Goal: Task Accomplishment & Management: Use online tool/utility

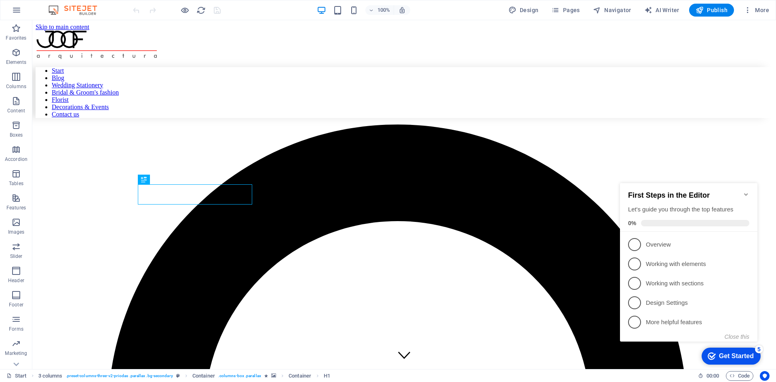
scroll to position [302, 0]
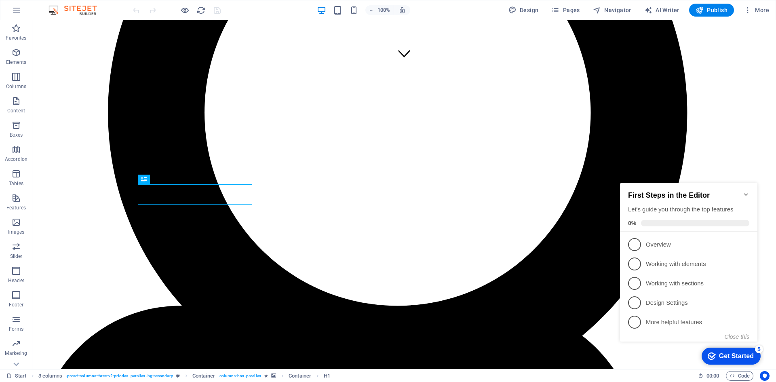
click at [748, 194] on icon "Minimize checklist" at bounding box center [746, 194] width 6 height 6
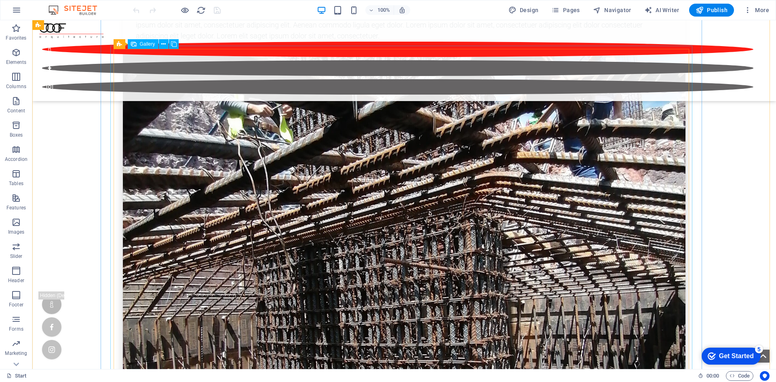
scroll to position [2646, 0]
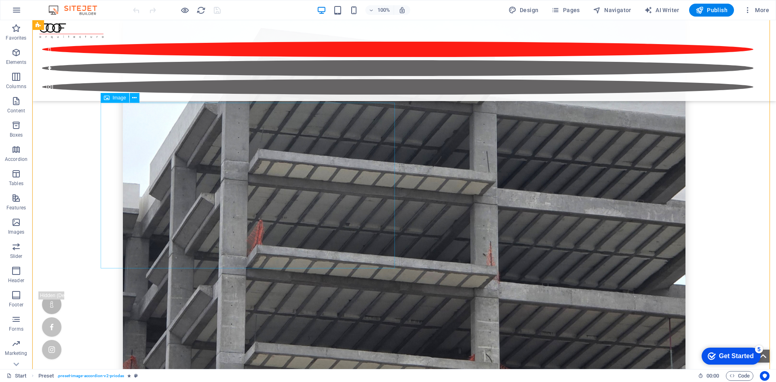
scroll to position [3333, 0]
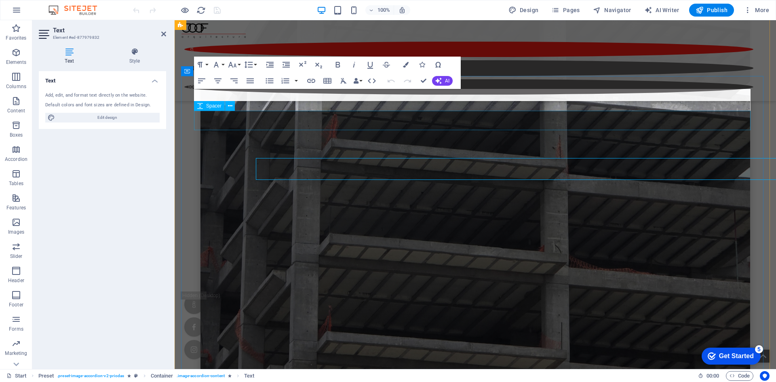
scroll to position [3269, 0]
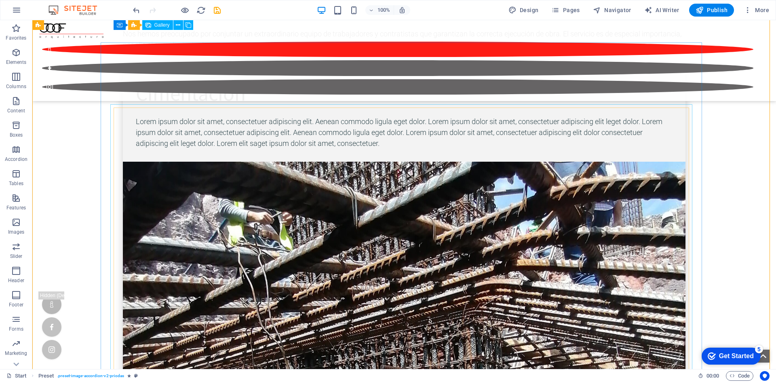
scroll to position [2328, 0]
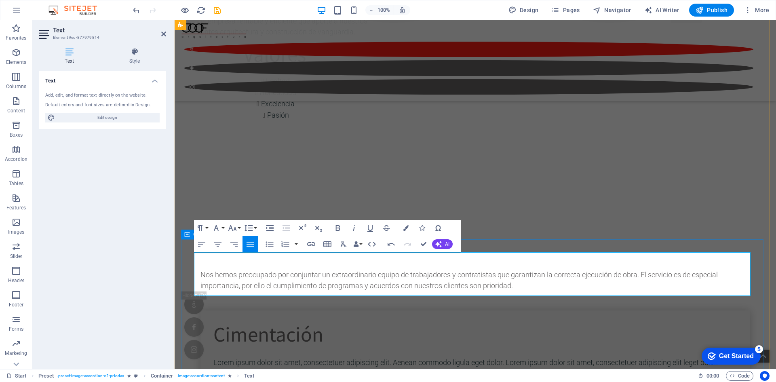
drag, startPoint x: 217, startPoint y: 290, endPoint x: 187, endPoint y: 291, distance: 30.7
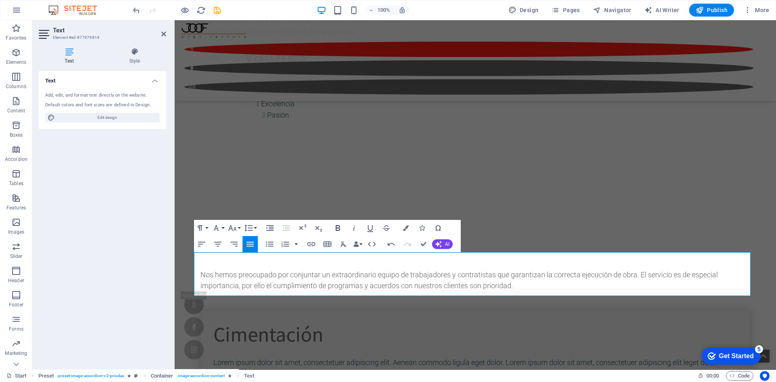
click at [335, 228] on icon "button" at bounding box center [338, 228] width 10 height 10
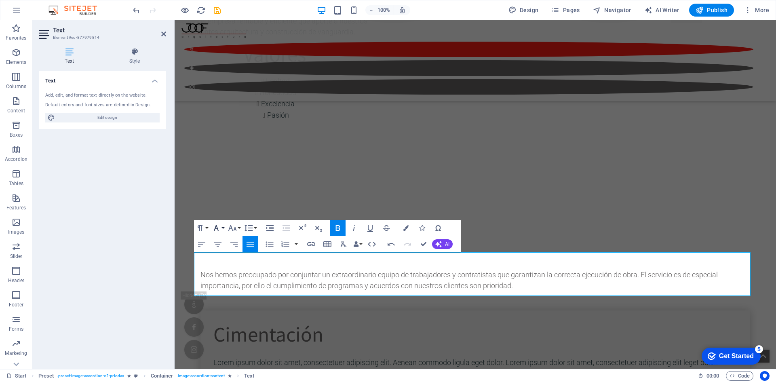
click at [224, 230] on button "Font Family" at bounding box center [217, 228] width 15 height 16
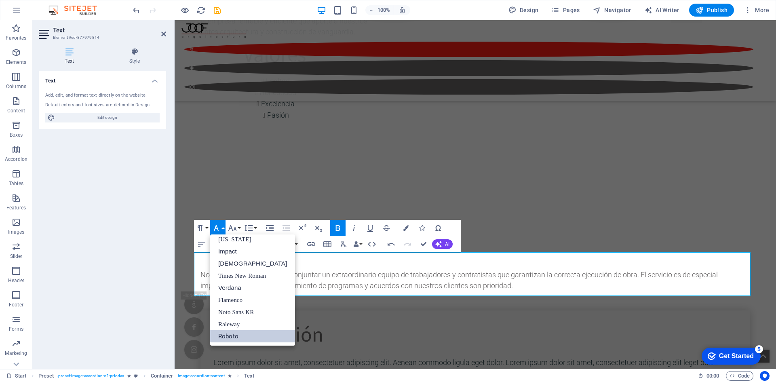
scroll to position [17, 0]
click at [336, 230] on icon "button" at bounding box center [338, 228] width 4 height 6
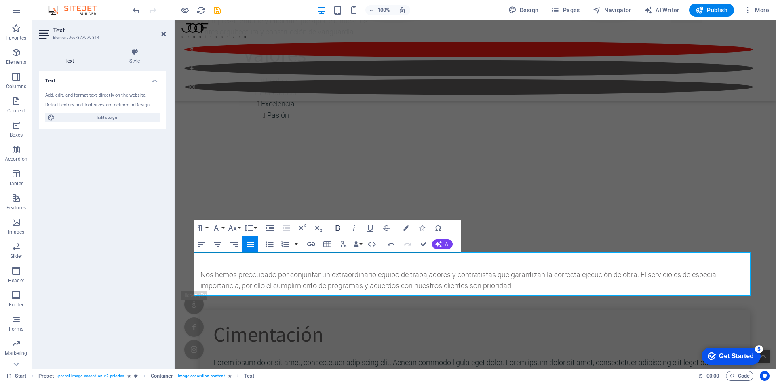
click at [337, 230] on icon "button" at bounding box center [338, 228] width 10 height 10
click at [236, 229] on icon "button" at bounding box center [232, 228] width 8 height 6
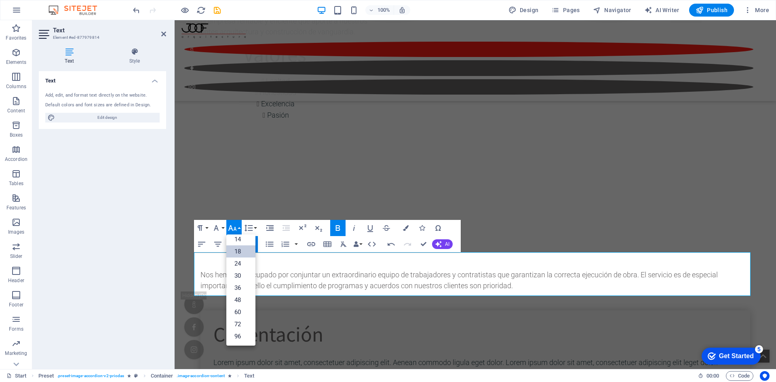
scroll to position [65, 0]
click at [242, 264] on link "24" at bounding box center [240, 263] width 29 height 12
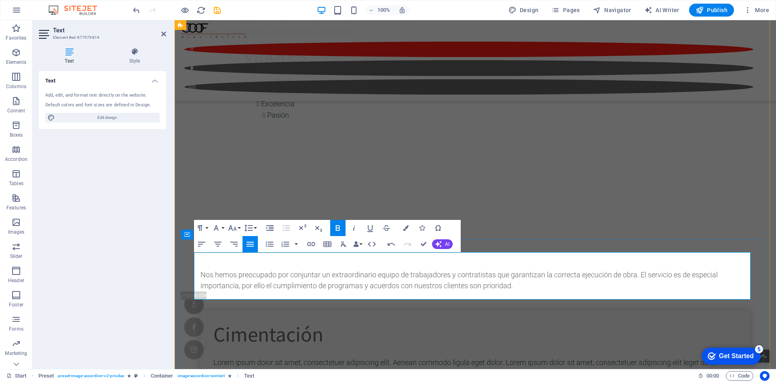
drag, startPoint x: 532, startPoint y: 295, endPoint x: 186, endPoint y: 296, distance: 346.4
copy p "Torre A 3.5 Niveles de estacionamientos, 1 Nivel de amenidades, 12 niveles depa…"
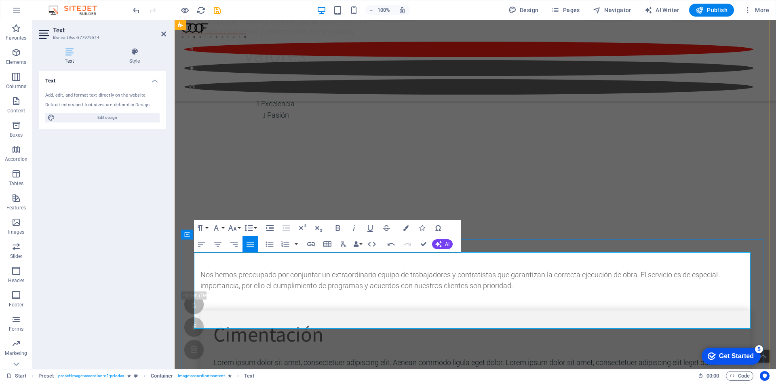
drag, startPoint x: 418, startPoint y: 308, endPoint x: 411, endPoint y: 308, distance: 6.5
drag, startPoint x: 238, startPoint y: 322, endPoint x: 230, endPoint y: 321, distance: 9.0
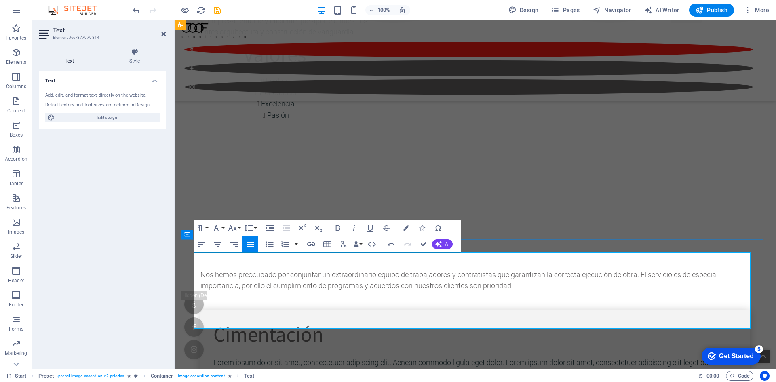
drag, startPoint x: 413, startPoint y: 322, endPoint x: 407, endPoint y: 322, distance: 6.1
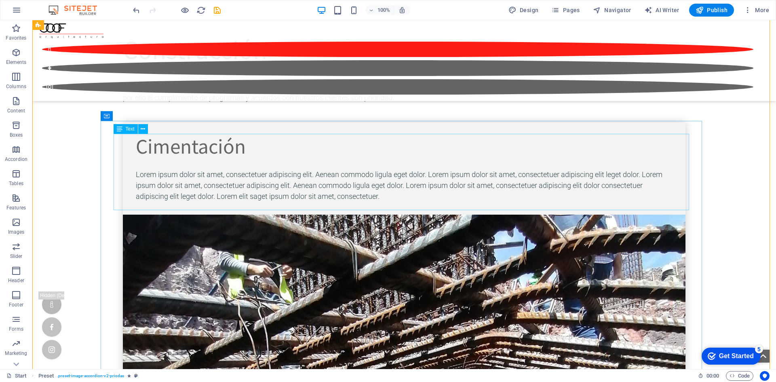
scroll to position [2490, 0]
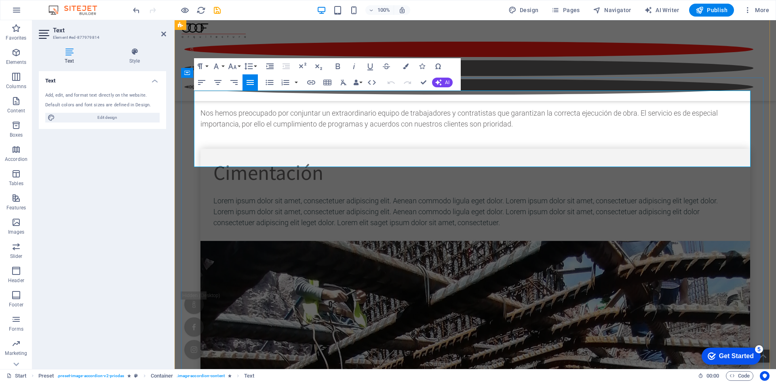
drag, startPoint x: 227, startPoint y: 132, endPoint x: 196, endPoint y: 126, distance: 31.7
click at [335, 68] on icon "button" at bounding box center [338, 66] width 10 height 10
click at [223, 66] on button "Font Family" at bounding box center [217, 66] width 15 height 16
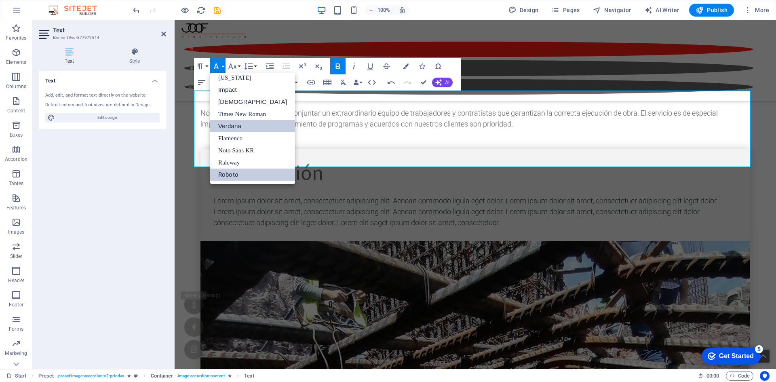
scroll to position [17, 0]
click at [236, 66] on icon "button" at bounding box center [233, 66] width 10 height 10
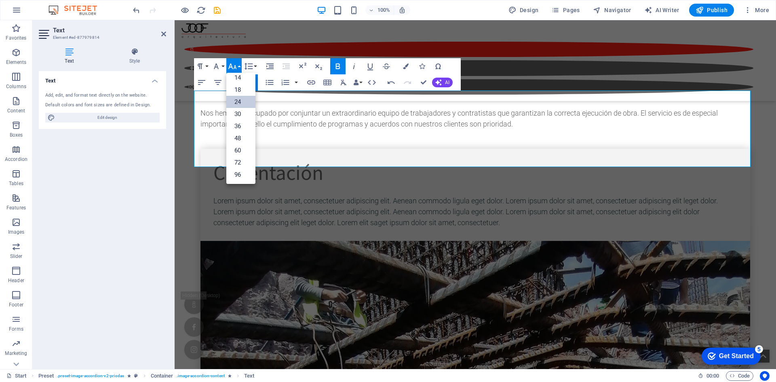
scroll to position [65, 0]
click at [240, 93] on link "18" at bounding box center [240, 90] width 29 height 12
drag, startPoint x: 226, startPoint y: 146, endPoint x: 183, endPoint y: 146, distance: 42.8
click at [233, 68] on icon "button" at bounding box center [233, 66] width 10 height 10
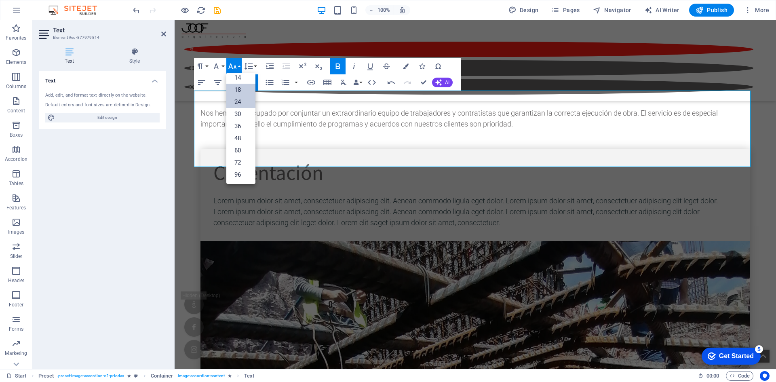
click at [243, 93] on link "18" at bounding box center [240, 90] width 29 height 12
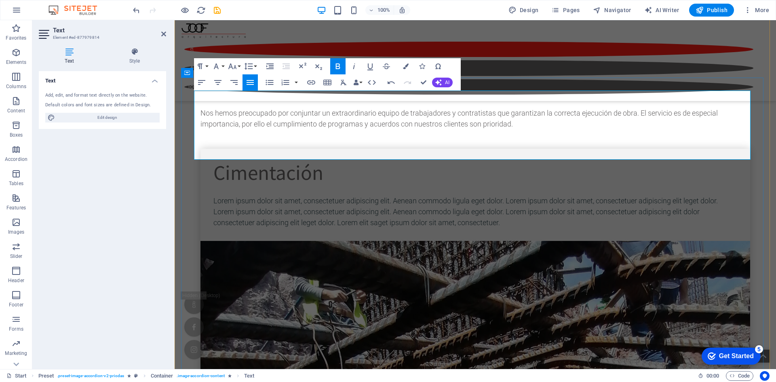
drag, startPoint x: 227, startPoint y: 155, endPoint x: 194, endPoint y: 154, distance: 32.8
click at [235, 64] on icon "button" at bounding box center [233, 66] width 10 height 10
click at [241, 86] on link "18" at bounding box center [240, 90] width 29 height 12
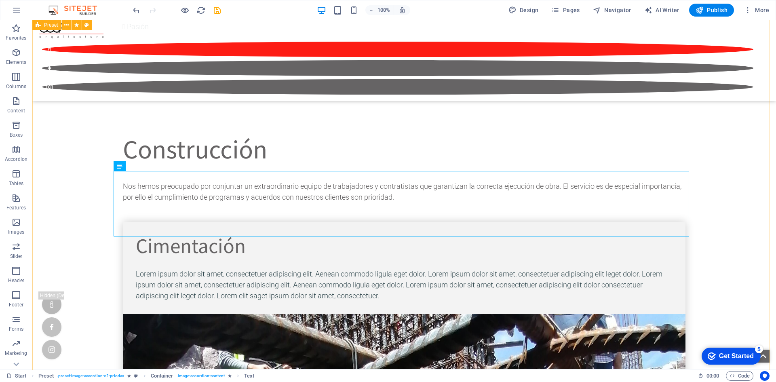
scroll to position [2374, 0]
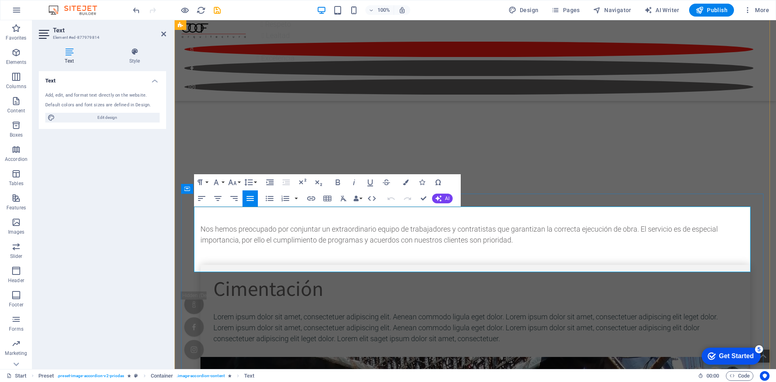
drag, startPoint x: 231, startPoint y: 253, endPoint x: 222, endPoint y: 251, distance: 9.0
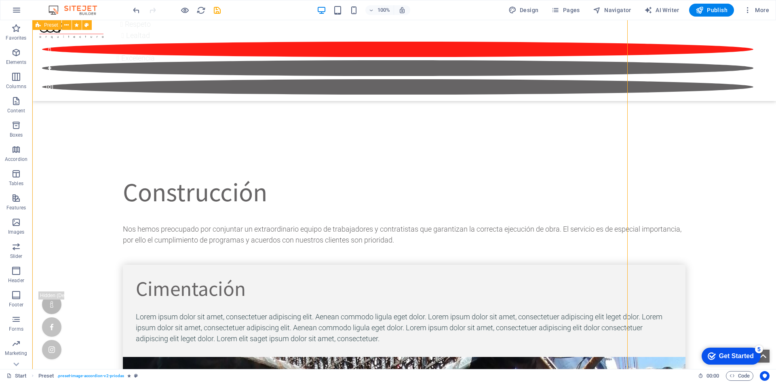
scroll to position [2379, 0]
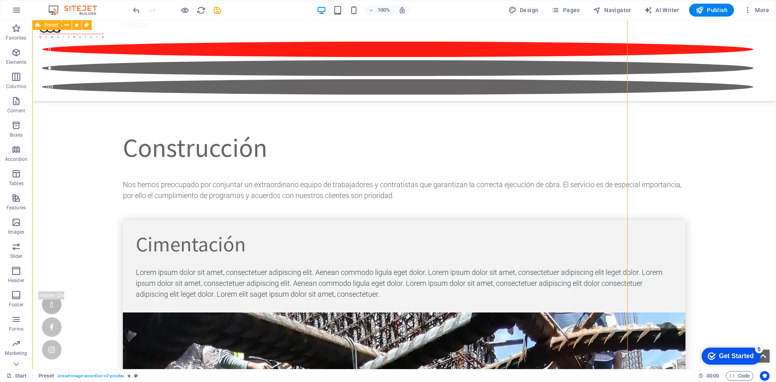
drag, startPoint x: 451, startPoint y: 131, endPoint x: 593, endPoint y: 131, distance: 142.3
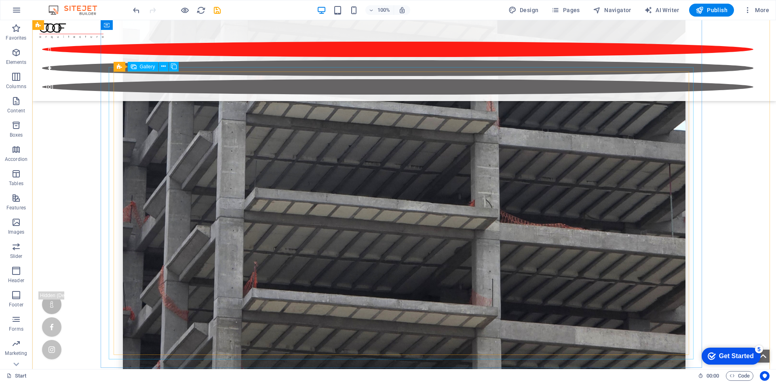
scroll to position [3349, 0]
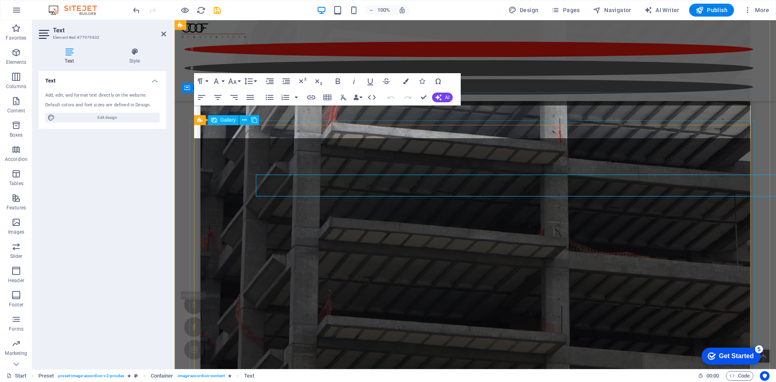
scroll to position [3286, 0]
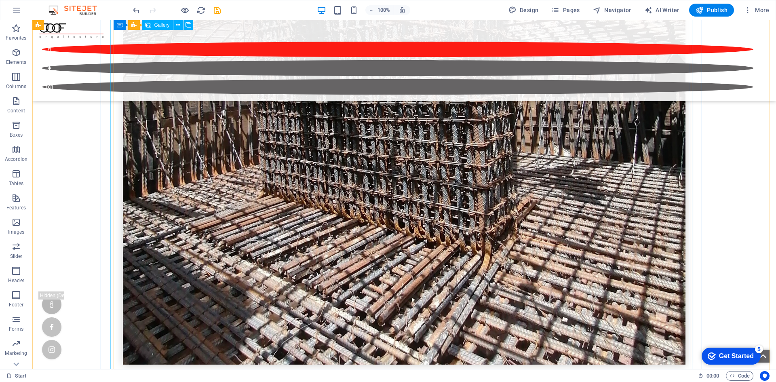
scroll to position [2991, 0]
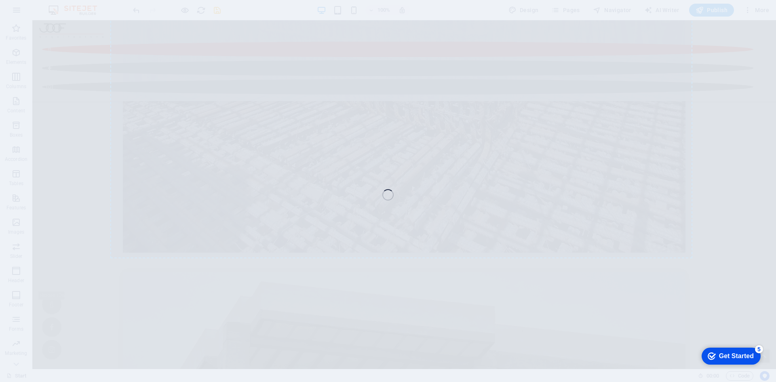
select select "4"
select select "px"
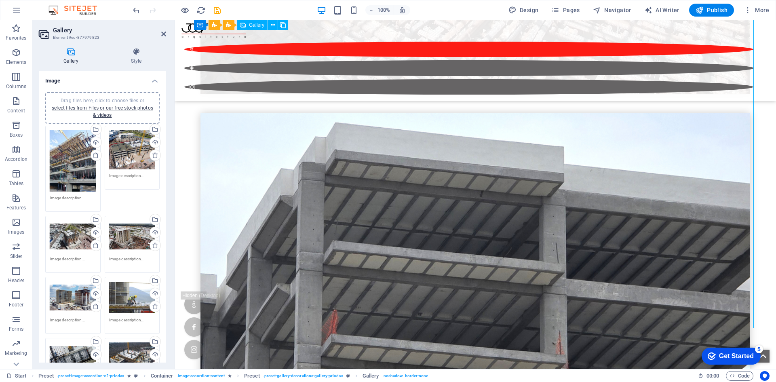
scroll to position [3139, 0]
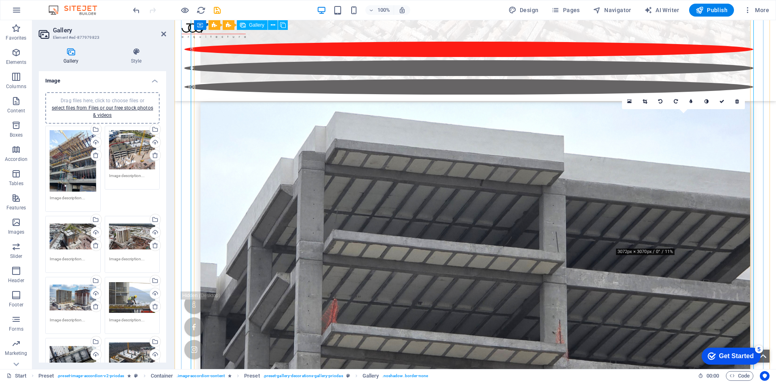
scroll to position [3219, 0]
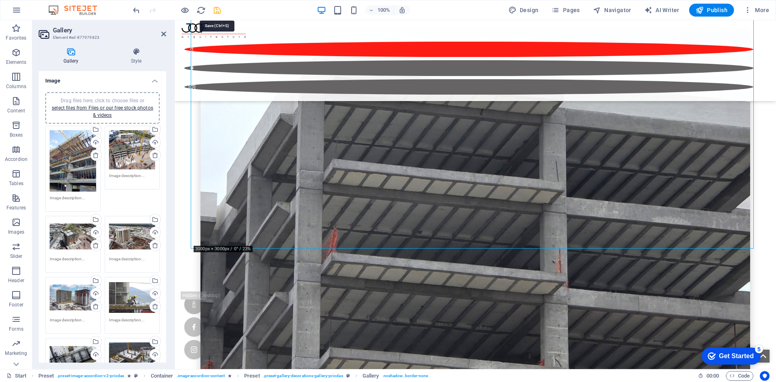
drag, startPoint x: 217, startPoint y: 12, endPoint x: 207, endPoint y: 10, distance: 11.1
click at [217, 12] on icon "save" at bounding box center [217, 10] width 9 height 9
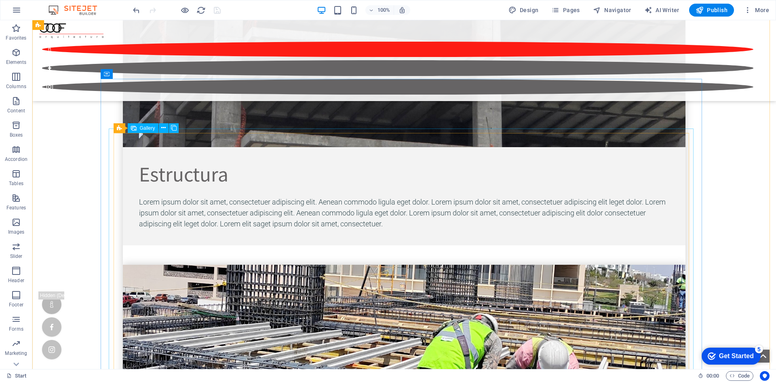
scroll to position [3687, 0]
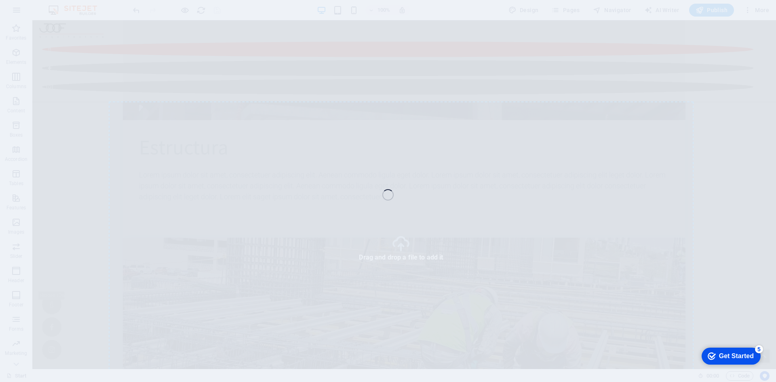
select select "4"
select select "px"
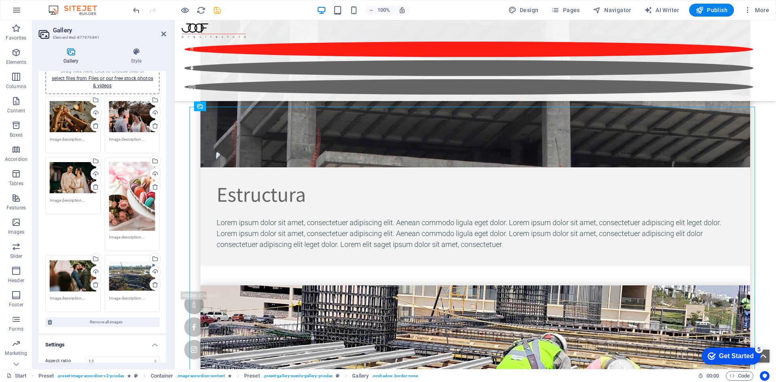
scroll to position [40, 0]
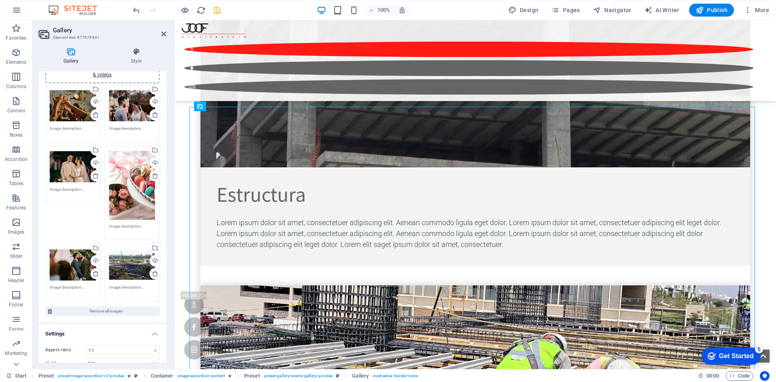
click at [93, 273] on icon at bounding box center [96, 273] width 6 height 6
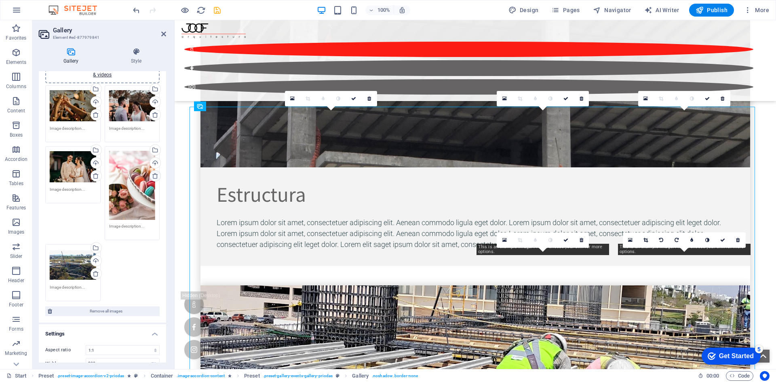
click at [154, 176] on icon at bounding box center [155, 176] width 6 height 6
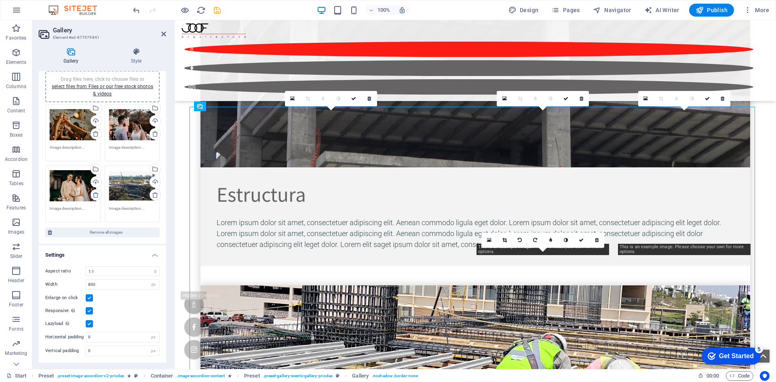
click at [98, 197] on icon at bounding box center [96, 195] width 6 height 6
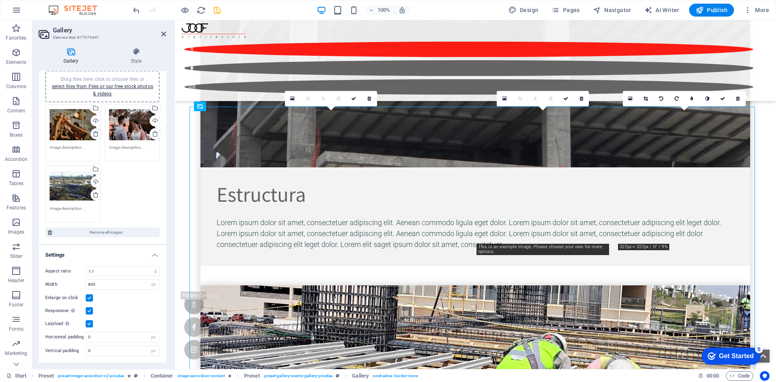
click at [95, 136] on icon at bounding box center [96, 134] width 6 height 6
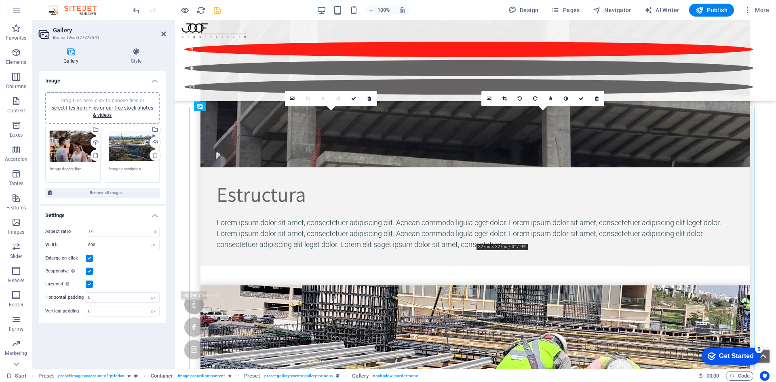
click at [94, 156] on icon at bounding box center [96, 155] width 6 height 6
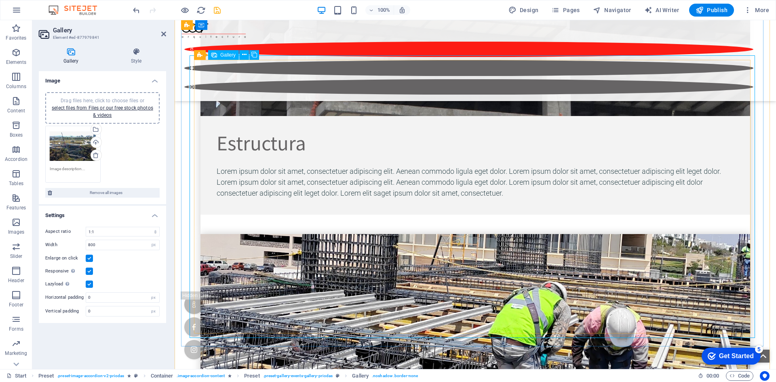
scroll to position [3654, 0]
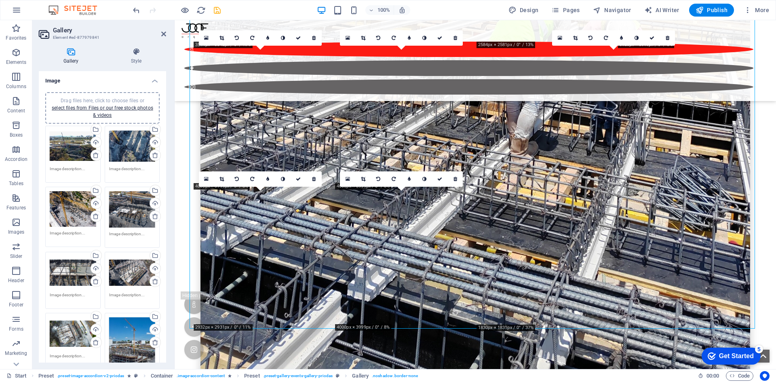
scroll to position [4099, 0]
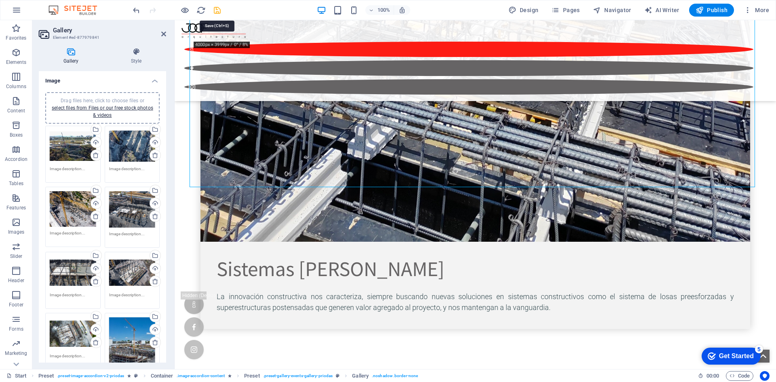
click at [215, 11] on icon "save" at bounding box center [217, 10] width 9 height 9
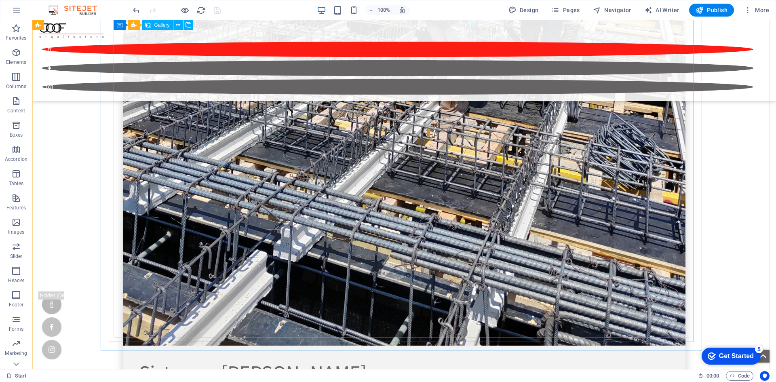
scroll to position [4104, 0]
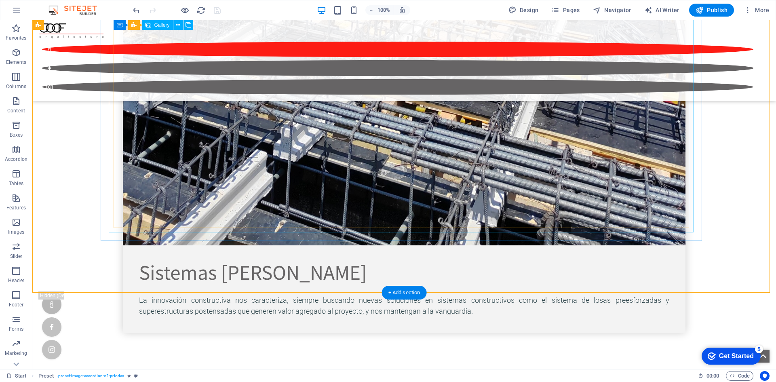
scroll to position [4145, 0]
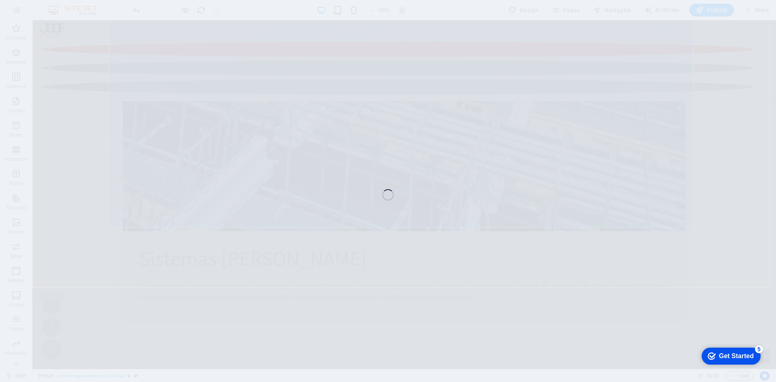
select select "4"
select select "px"
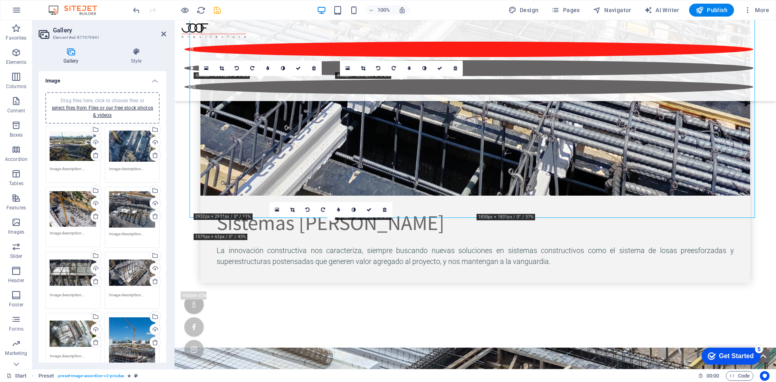
scroll to position [4068, 0]
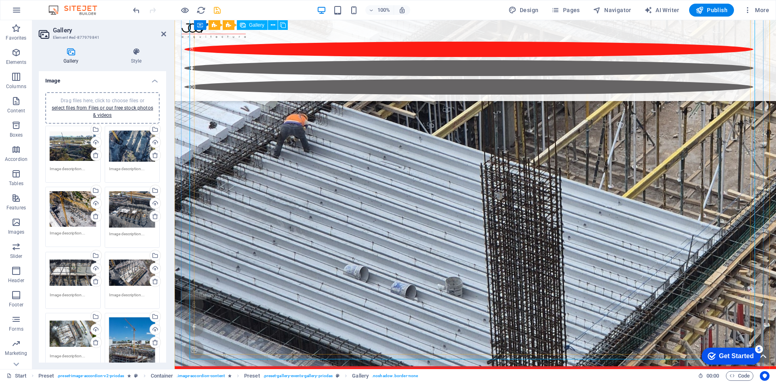
scroll to position [4549, 0]
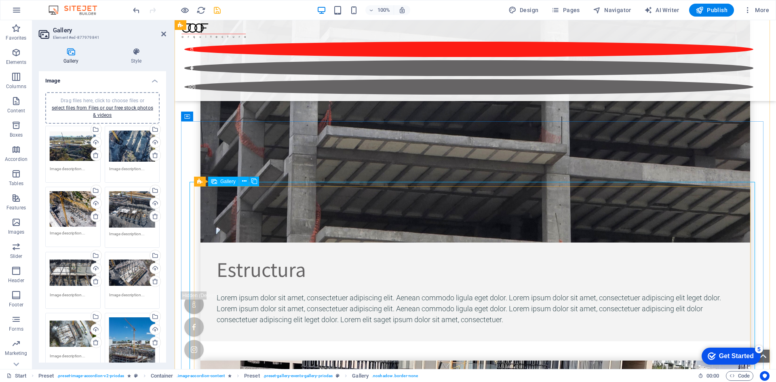
scroll to position [3337, 0]
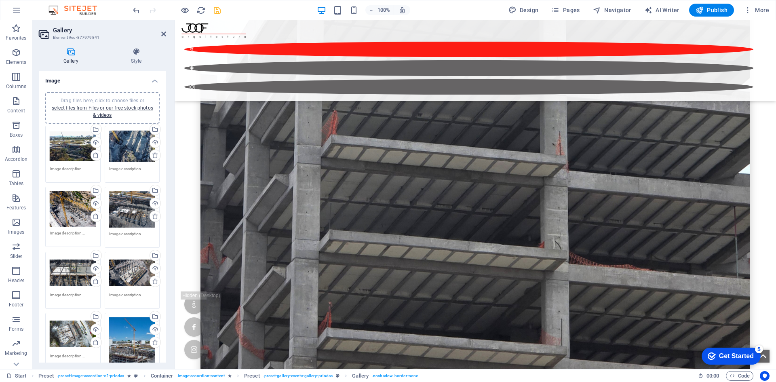
click at [216, 9] on icon "save" at bounding box center [217, 10] width 9 height 9
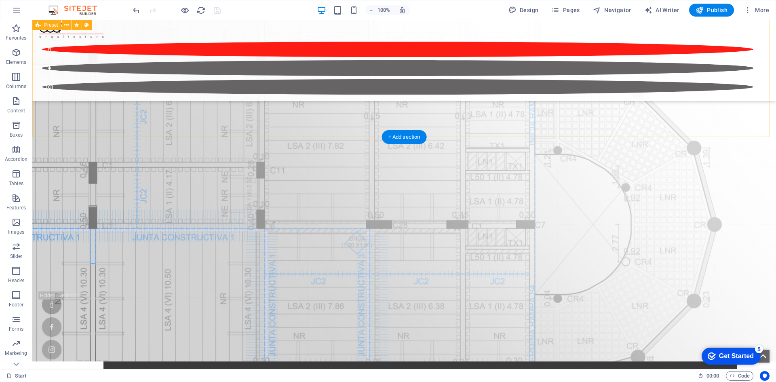
scroll to position [5092, 0]
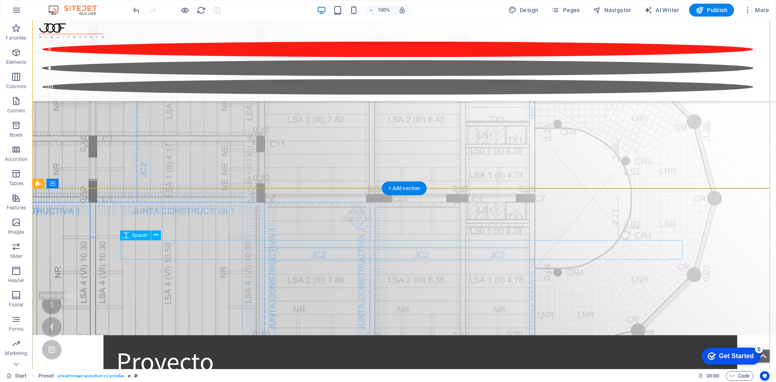
scroll to position [5294, 0]
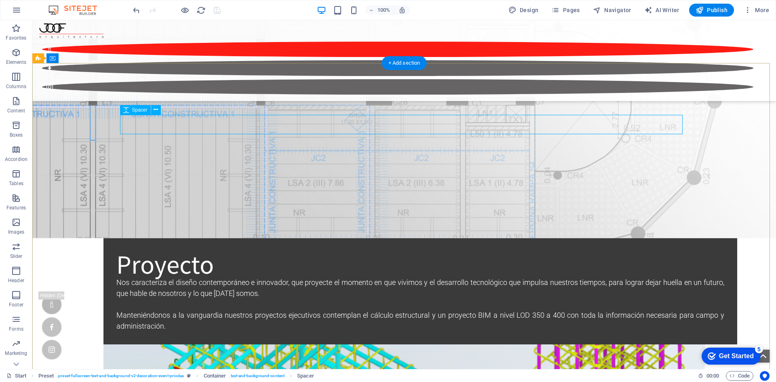
scroll to position [5213, 0]
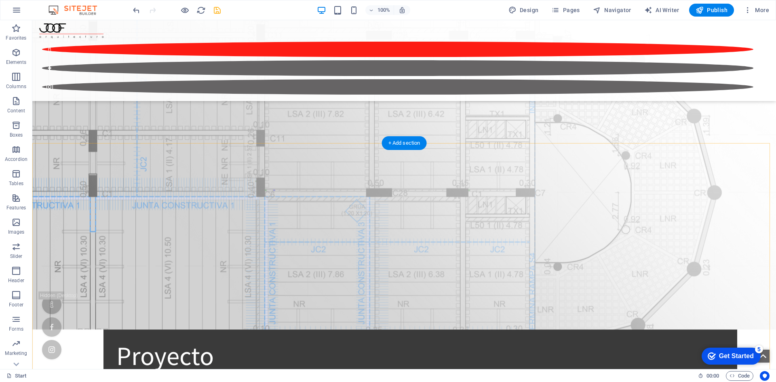
scroll to position [5132, 0]
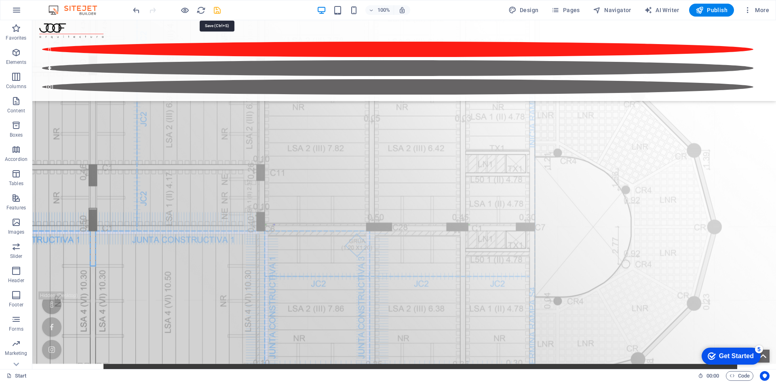
click at [214, 9] on icon "save" at bounding box center [217, 10] width 9 height 9
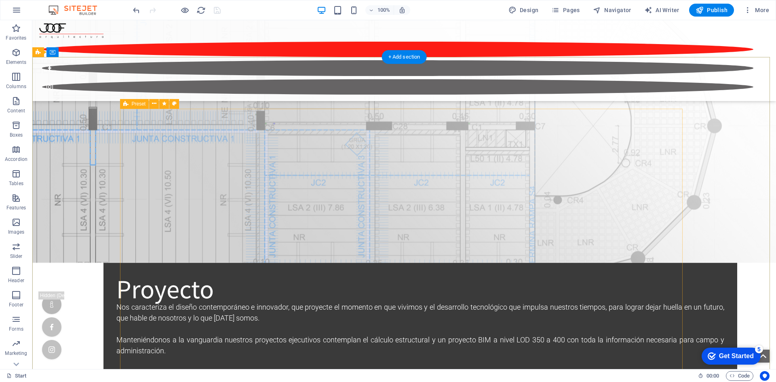
scroll to position [5294, 0]
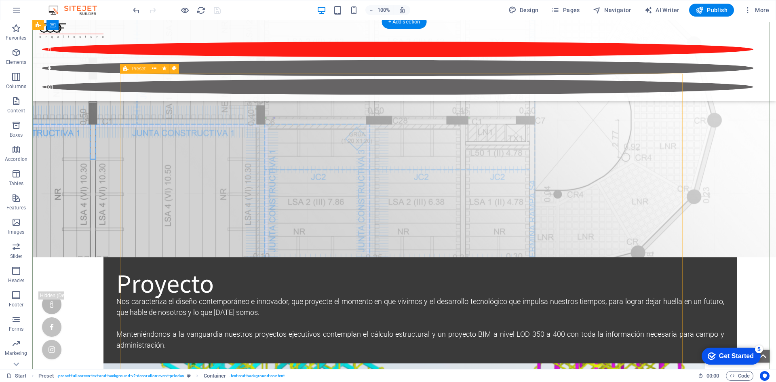
scroll to position [5173, 0]
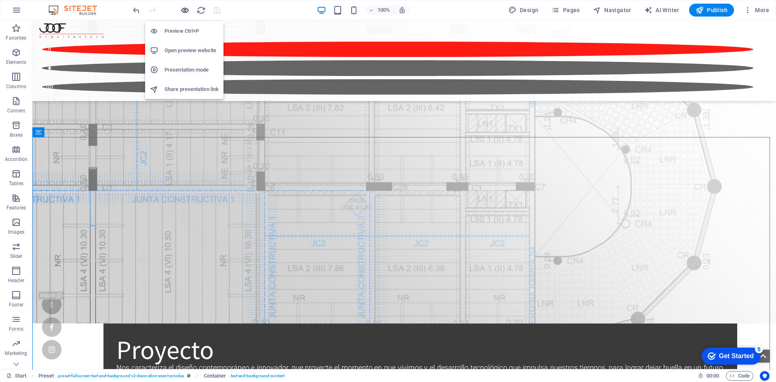
click at [185, 11] on icon "button" at bounding box center [184, 10] width 9 height 9
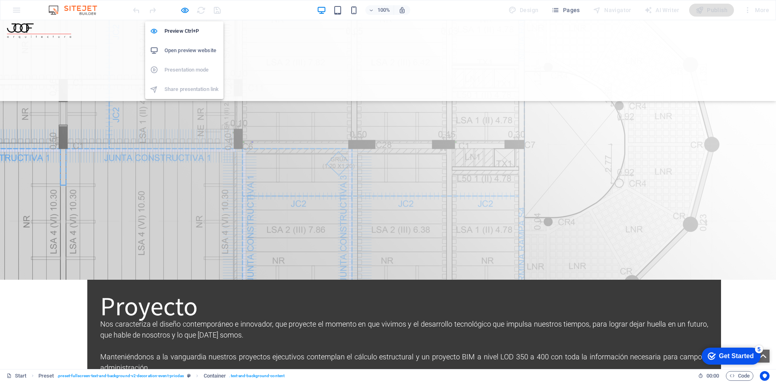
scroll to position [2573, 0]
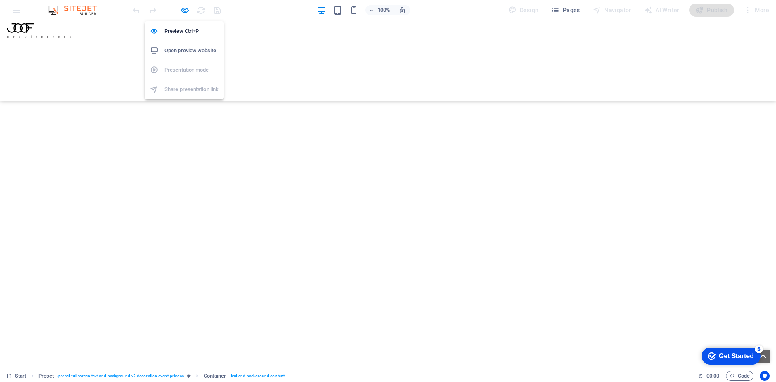
click at [175, 50] on h6 "Open preview website" at bounding box center [192, 51] width 54 height 10
